Goal: Transaction & Acquisition: Obtain resource

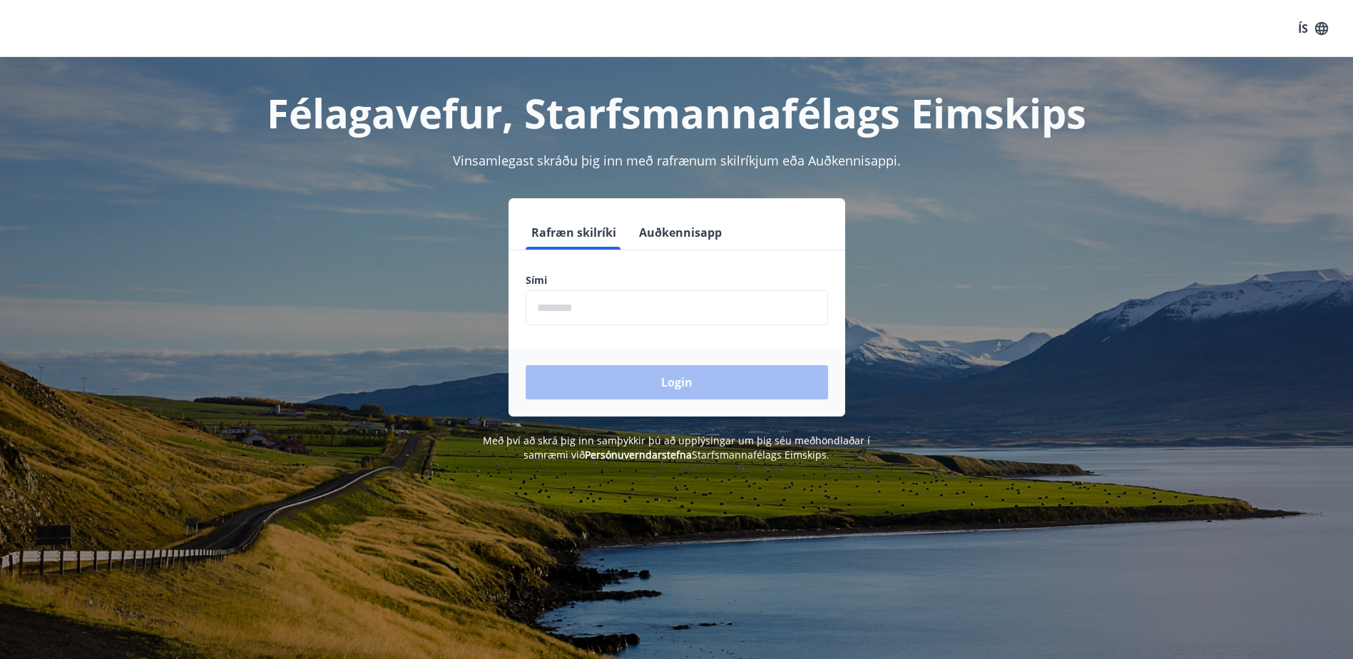
click at [854, 297] on div "Rafræn skilríki Auðkennisapp Sími ​ Login" at bounding box center [676, 307] width 993 height 218
click at [623, 314] on input "phone" at bounding box center [677, 307] width 302 height 35
type input "********"
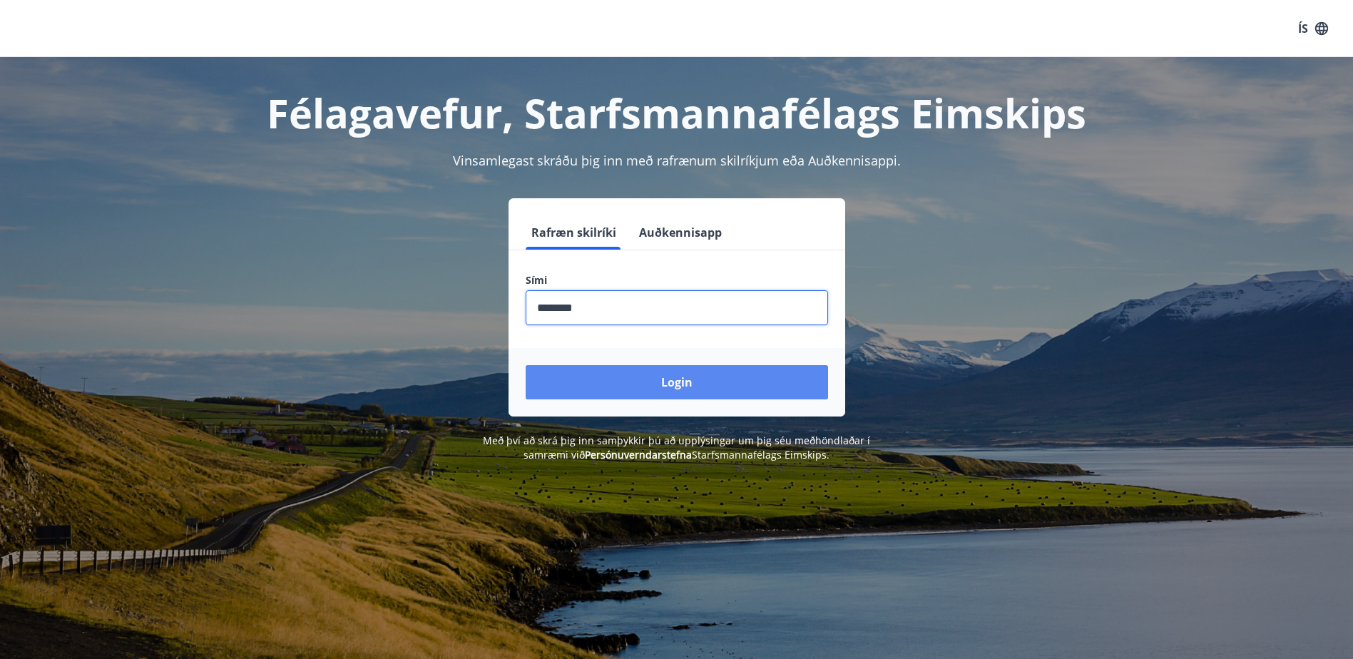
click at [659, 381] on button "Login" at bounding box center [677, 382] width 302 height 34
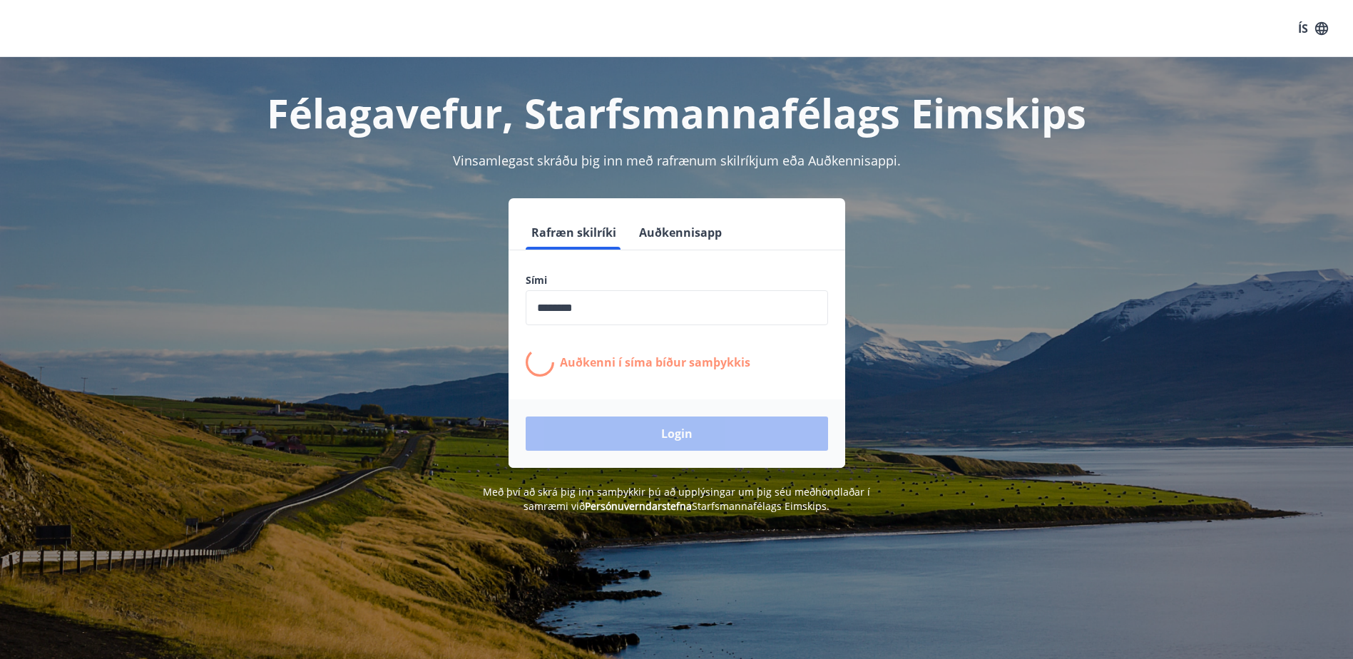
click at [1067, 352] on div "Rafræn skilríki Auðkennisapp Sími ​ Auðkenni í síma bíður samþykkis Login" at bounding box center [676, 333] width 993 height 270
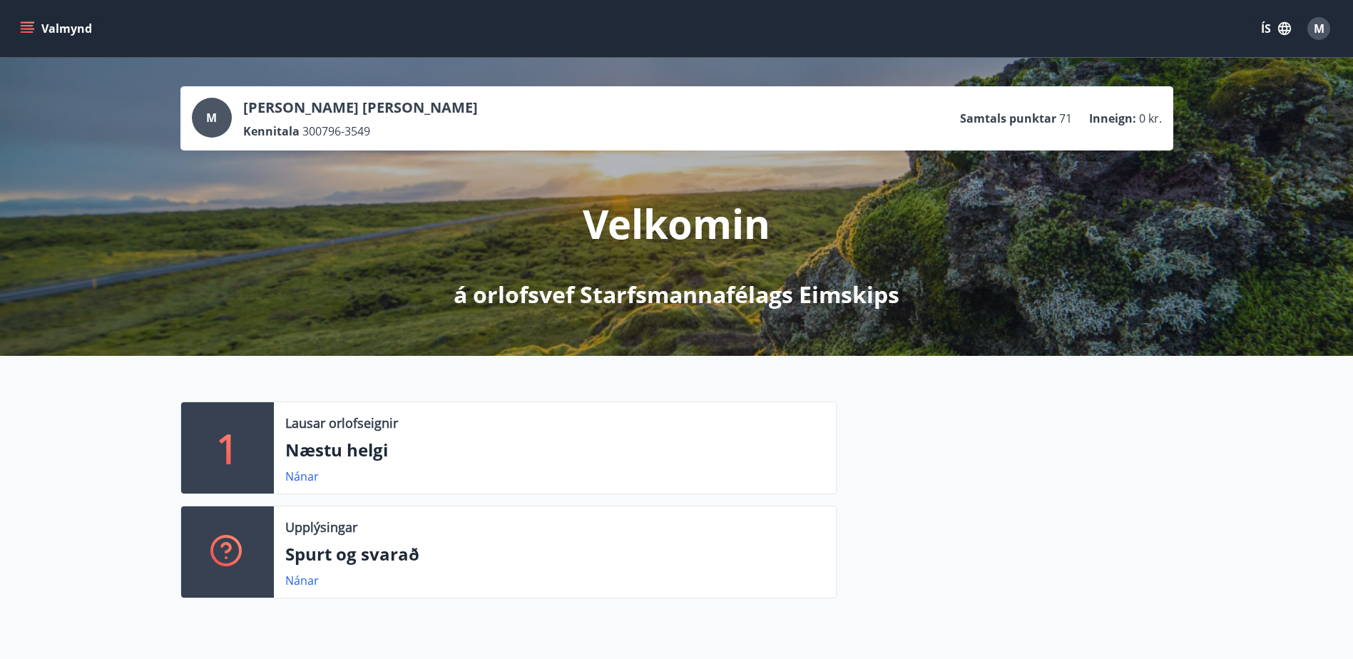
click at [1080, 370] on div "1 Lausar orlofseignir Næstu helgi Nánar Upplýsingar Spurt og svarað Nánar" at bounding box center [676, 494] width 1353 height 277
click at [31, 31] on icon "menu" at bounding box center [27, 28] width 14 height 14
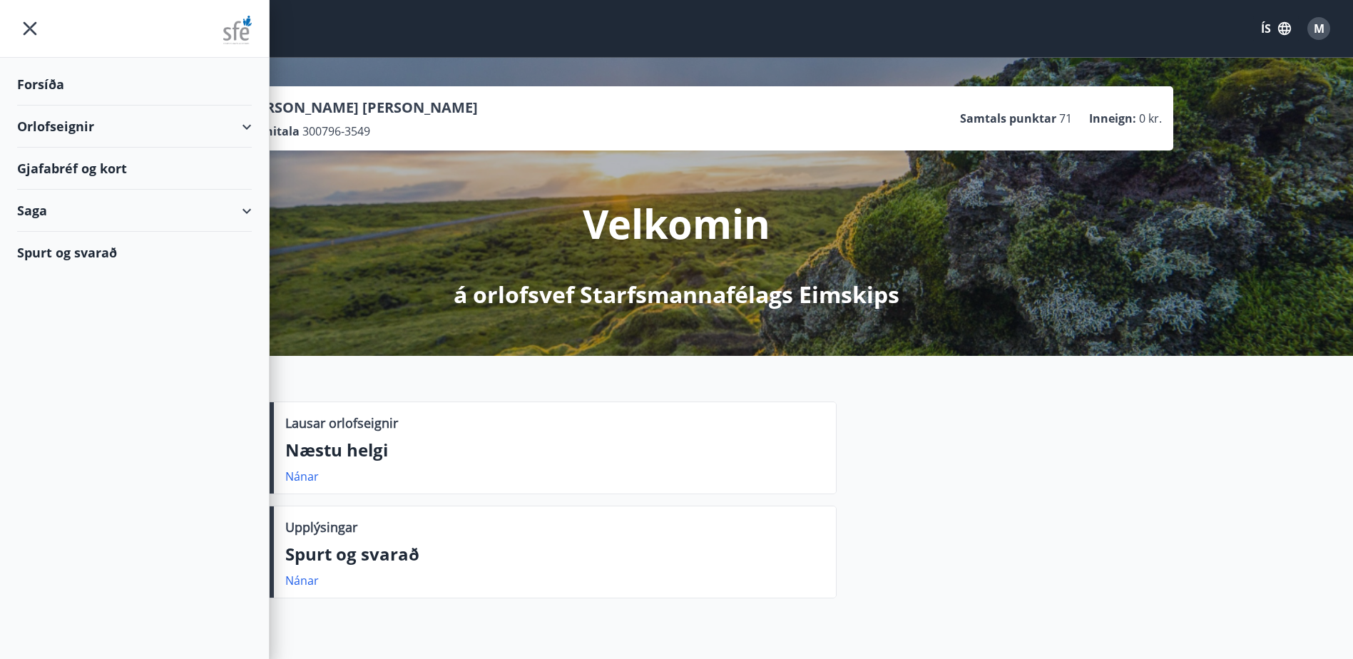
click at [92, 168] on div "Gjafabréf og kort" at bounding box center [134, 169] width 235 height 42
click at [974, 489] on div at bounding box center [1004, 505] width 337 height 208
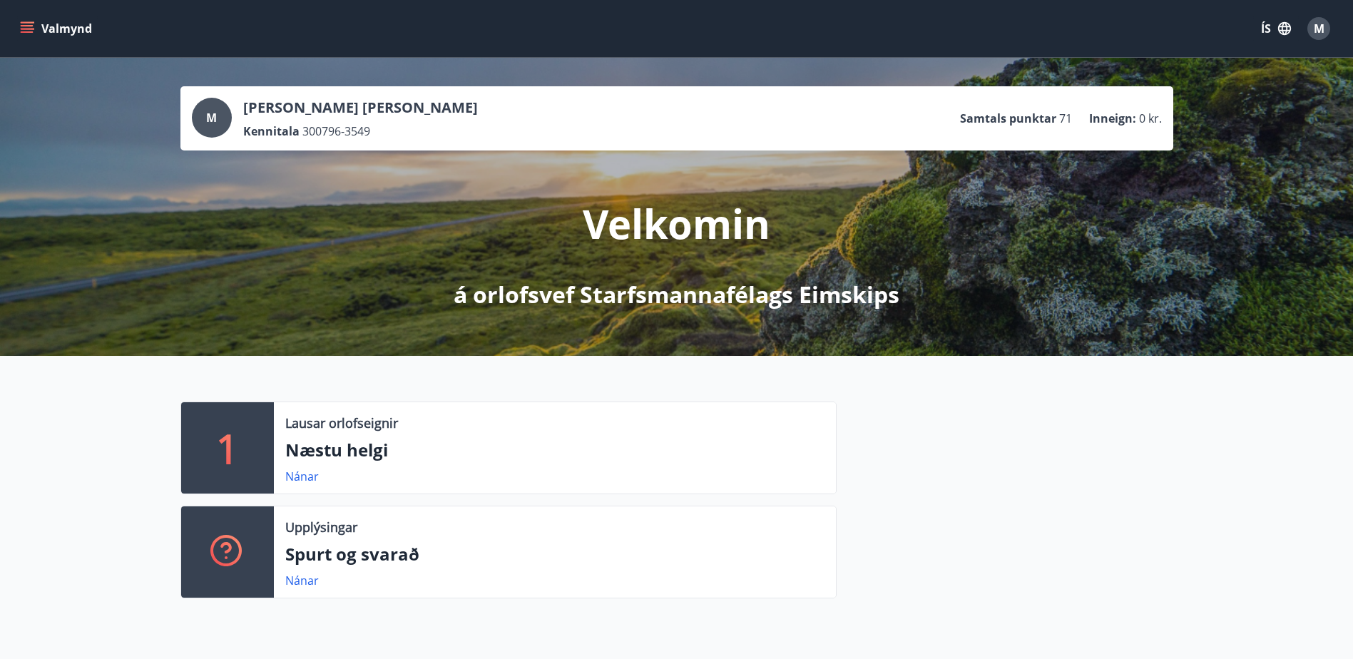
click at [19, 20] on button "Valmynd" at bounding box center [57, 29] width 81 height 26
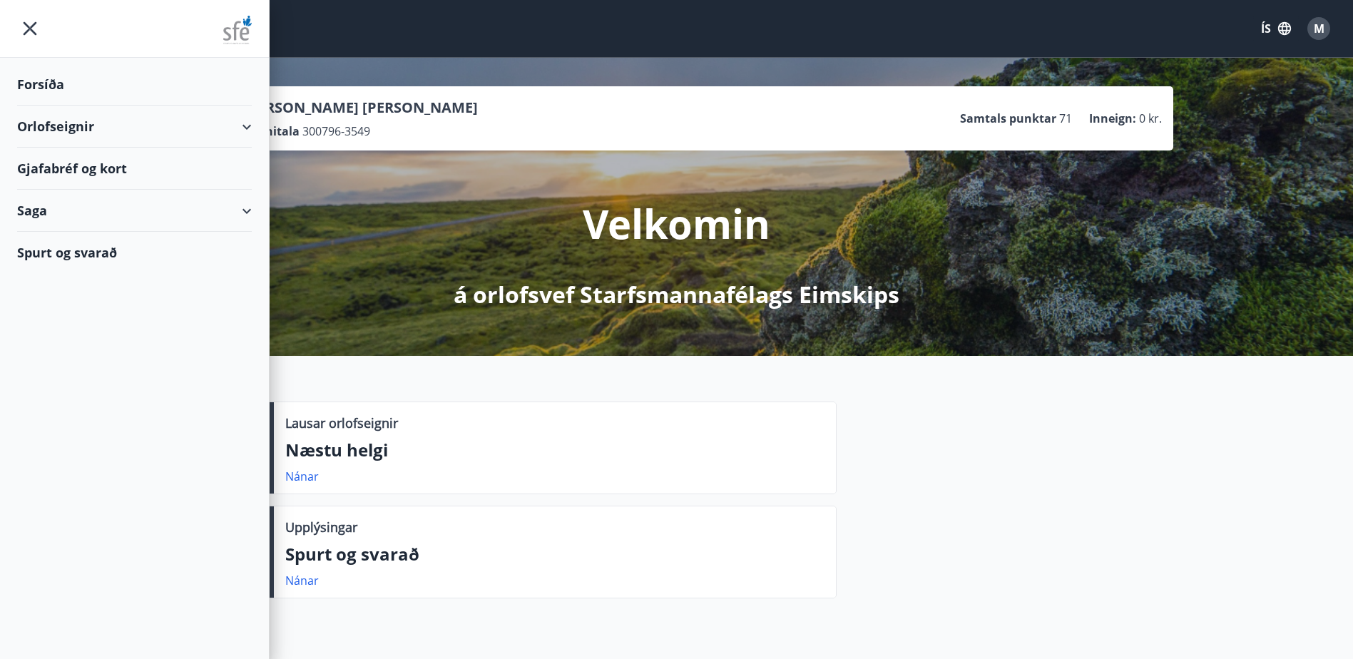
click at [99, 167] on div "Gjafabréf og kort" at bounding box center [134, 169] width 235 height 42
click at [1161, 454] on div at bounding box center [1004, 505] width 337 height 208
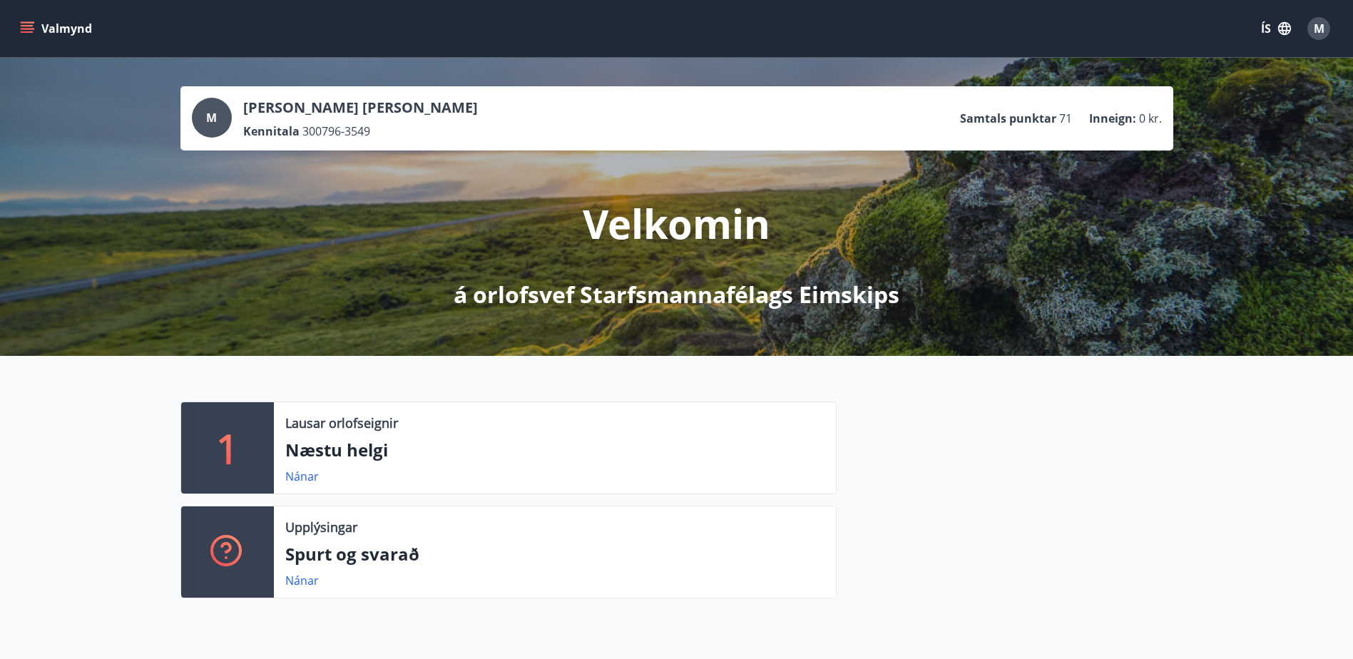
click at [24, 33] on icon "menu" at bounding box center [27, 31] width 13 height 1
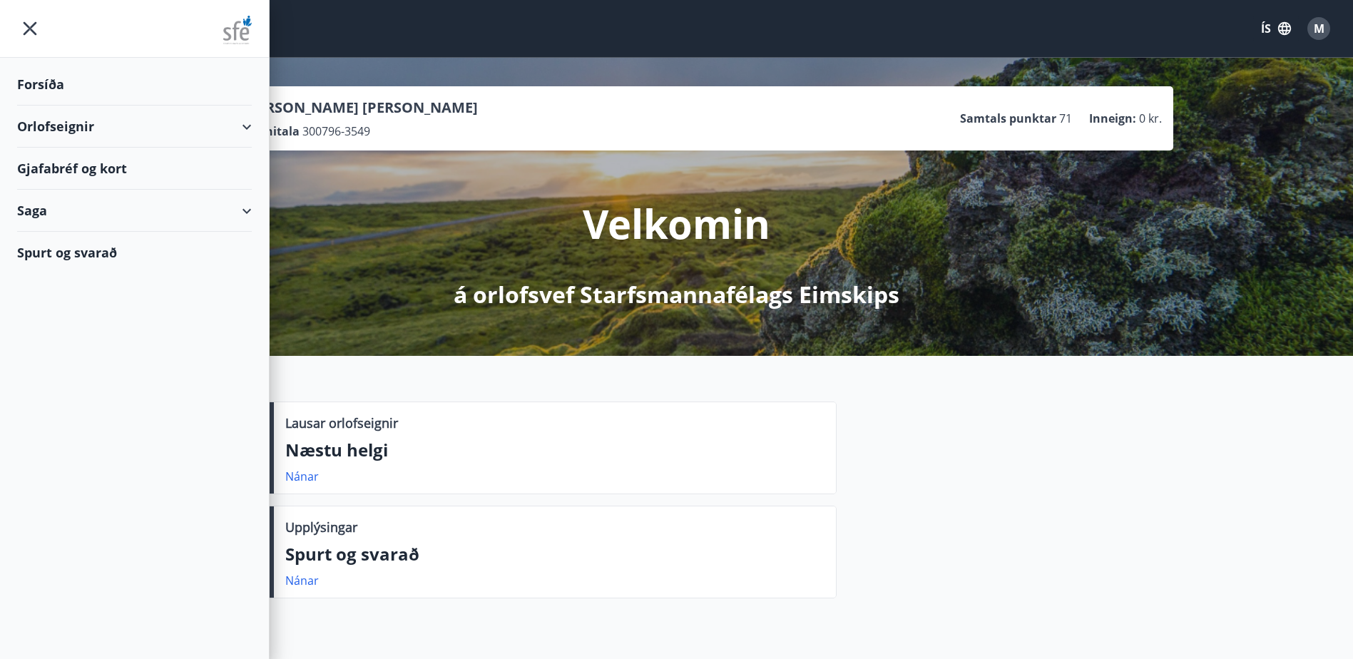
click at [66, 171] on div "Gjafabréf og kort" at bounding box center [134, 169] width 235 height 42
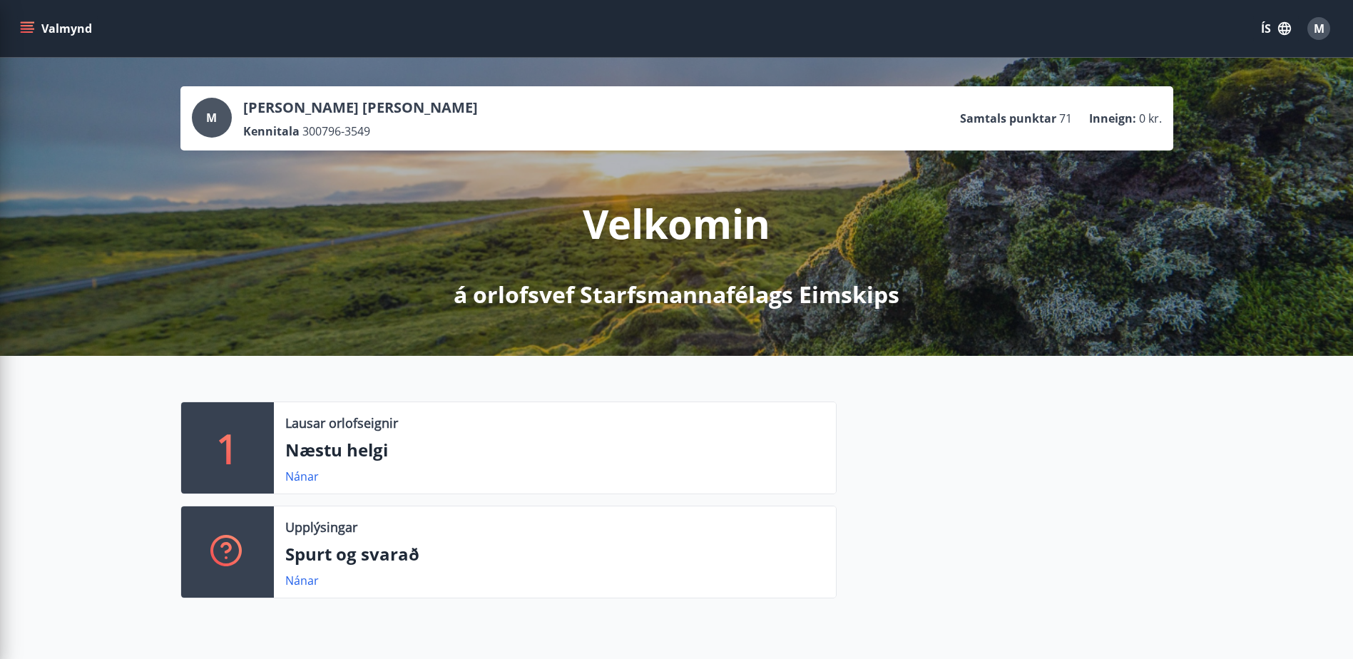
drag, startPoint x: 1118, startPoint y: 484, endPoint x: 264, endPoint y: 300, distance: 873.9
click at [1117, 484] on div at bounding box center [1004, 505] width 337 height 208
click at [16, 36] on div "Valmynd ÍS M" at bounding box center [676, 28] width 1353 height 57
click at [34, 26] on icon "menu" at bounding box center [27, 28] width 14 height 14
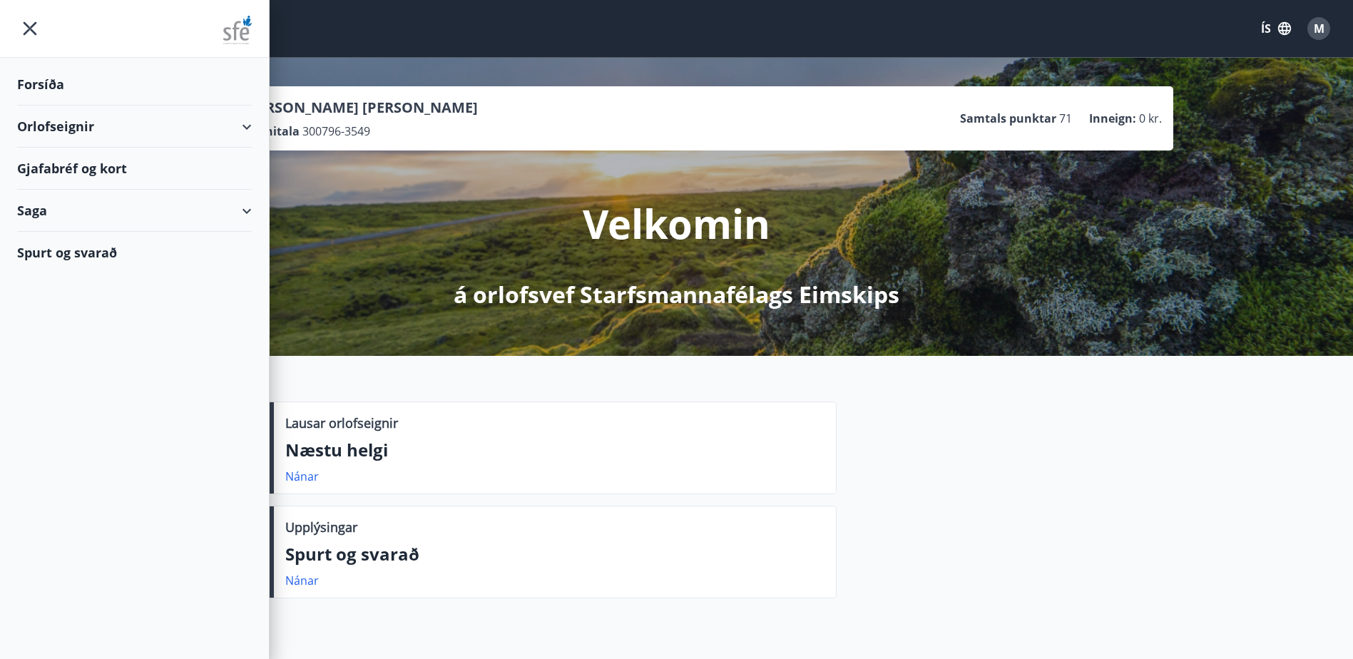
click at [102, 175] on div "Gjafabréf og kort" at bounding box center [134, 169] width 235 height 42
